Goal: Information Seeking & Learning: Check status

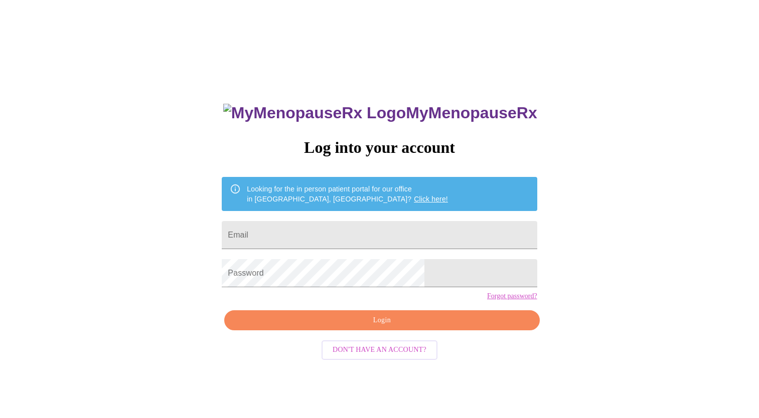
scroll to position [10, 0]
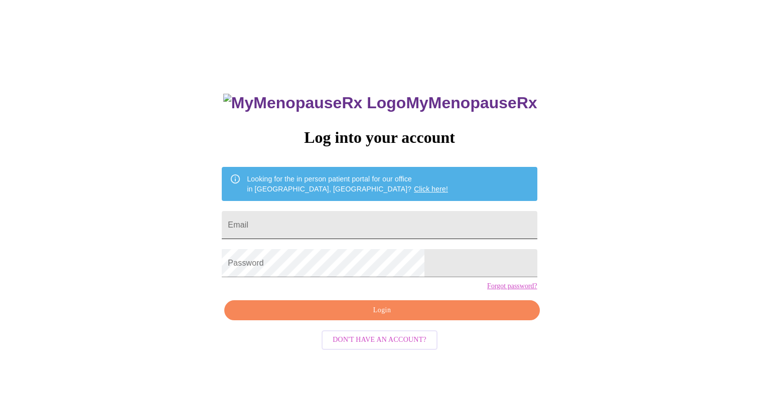
click at [309, 219] on input "Email" at bounding box center [379, 225] width 315 height 28
type input "[PERSON_NAME][EMAIL_ADDRESS][PERSON_NAME][DOMAIN_NAME]"
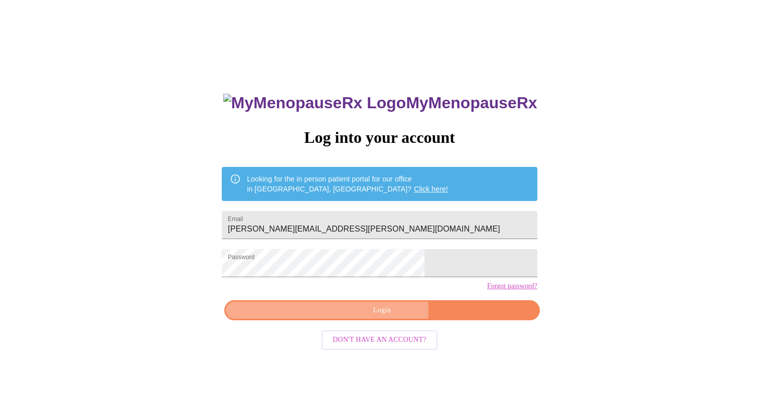
click at [383, 317] on span "Login" at bounding box center [382, 311] width 292 height 13
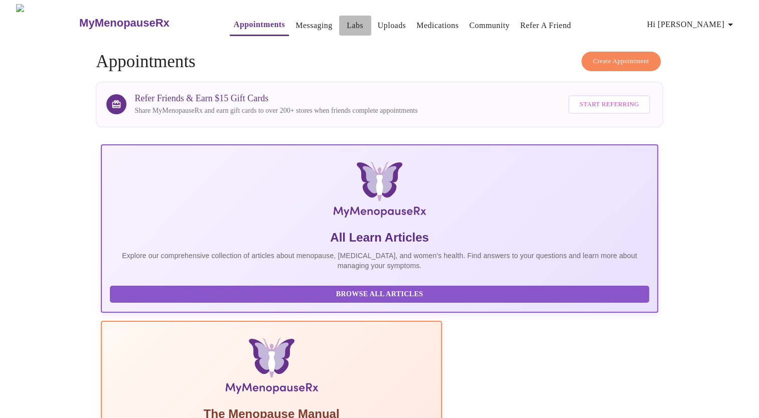
click at [347, 24] on link "Labs" at bounding box center [355, 26] width 17 height 14
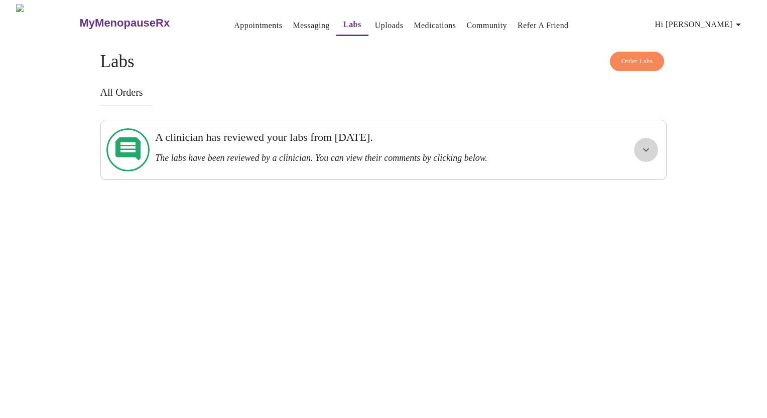
click at [644, 145] on icon "show more" at bounding box center [646, 150] width 12 height 12
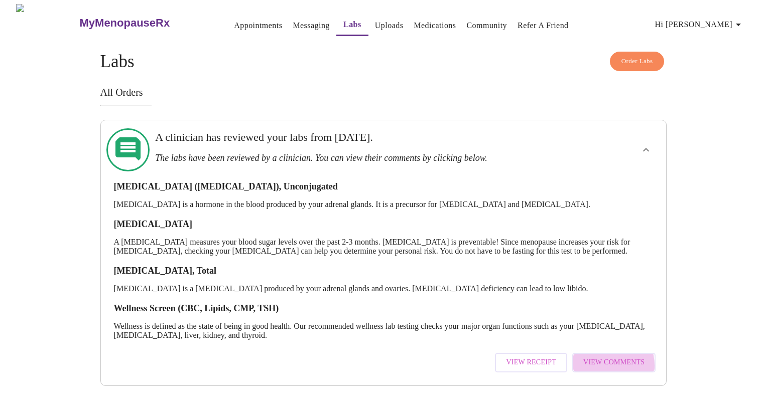
click at [600, 364] on span "View Comments" at bounding box center [613, 363] width 61 height 13
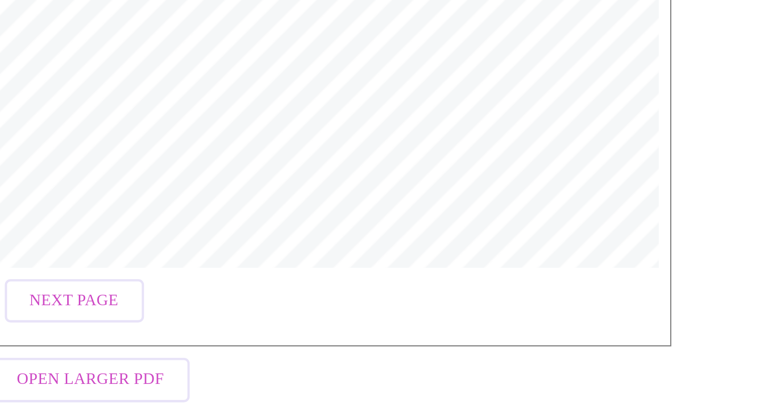
scroll to position [135, 0]
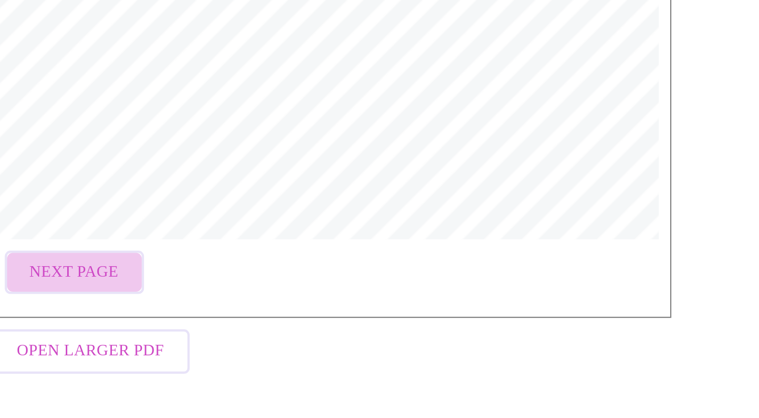
click at [111, 348] on span "Next Page" at bounding box center [109, 354] width 39 height 13
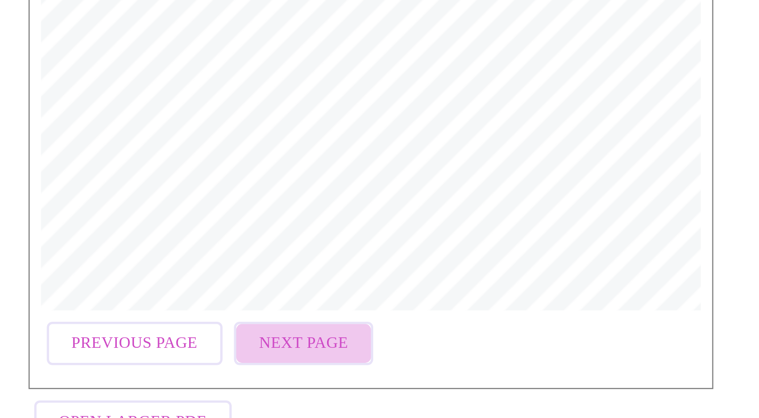
click at [189, 348] on span "Next Page" at bounding box center [191, 354] width 39 height 13
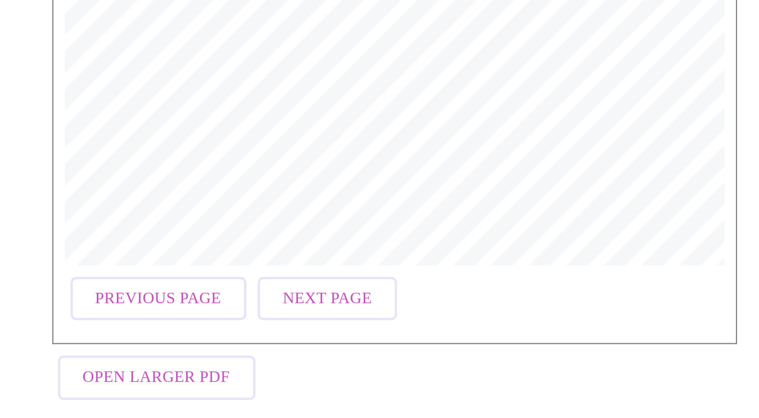
scroll to position [126, 0]
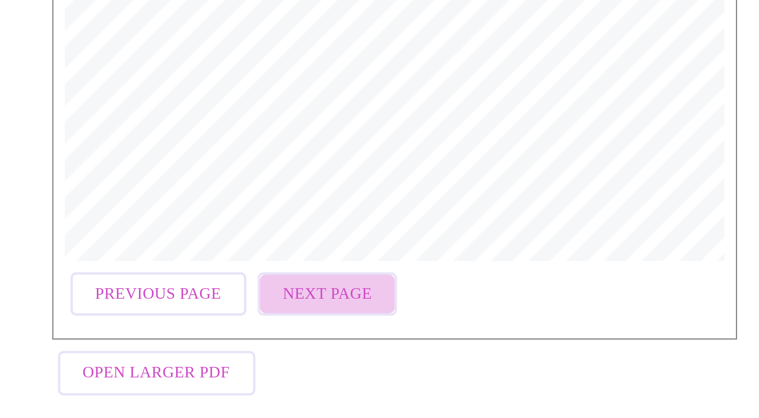
click at [189, 361] on span "Next Page" at bounding box center [191, 364] width 39 height 13
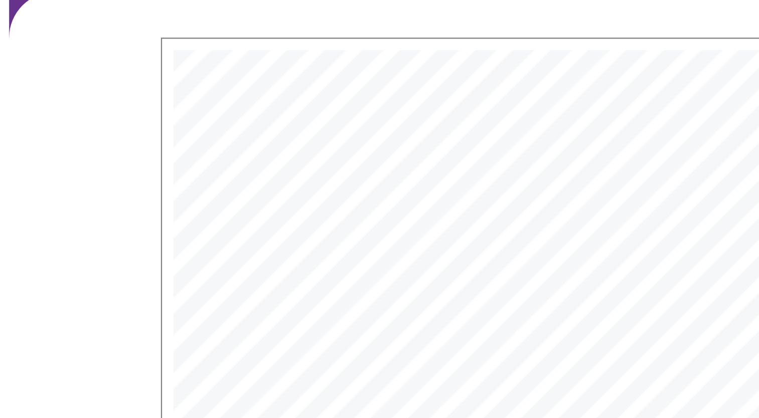
scroll to position [77, 0]
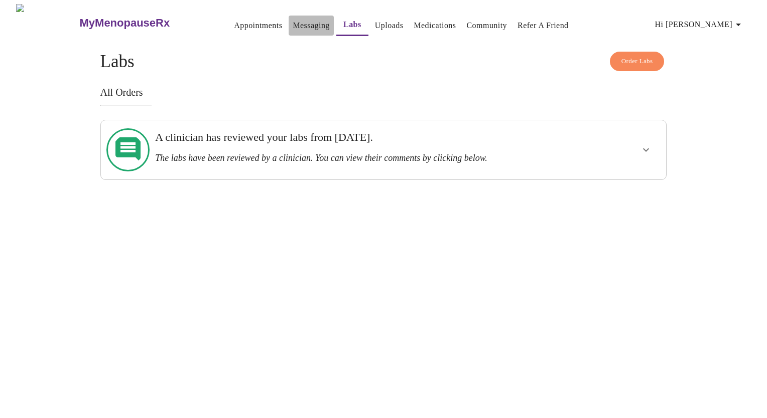
click at [292, 19] on link "Messaging" at bounding box center [310, 26] width 37 height 14
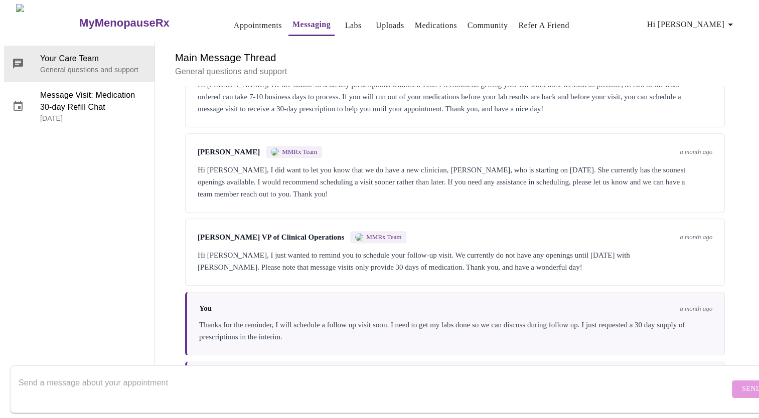
scroll to position [747, 0]
